Goal: Use online tool/utility: Utilize a website feature to perform a specific function

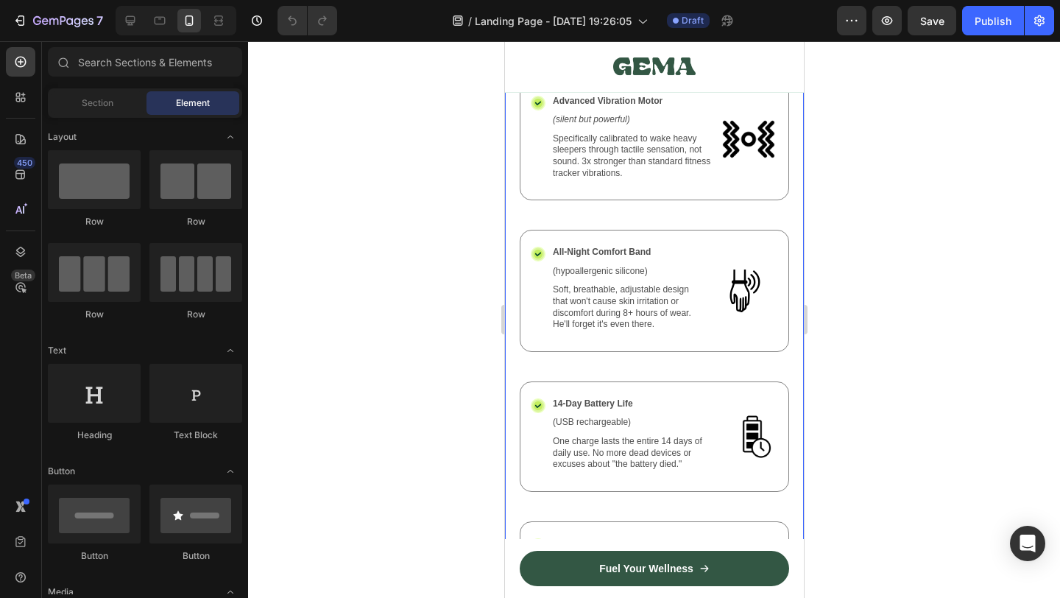
scroll to position [4757, 0]
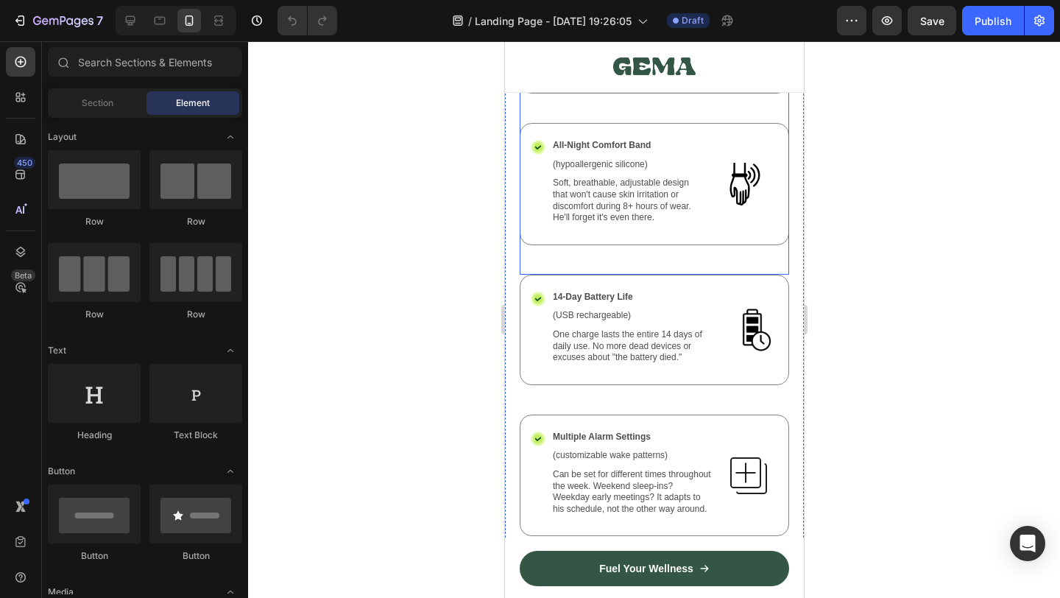
click at [675, 250] on div "Icon All-Night Comfort Band Text Block (hypoallergenic silicone) Text Block Sof…" at bounding box center [653, 199] width 269 height 152
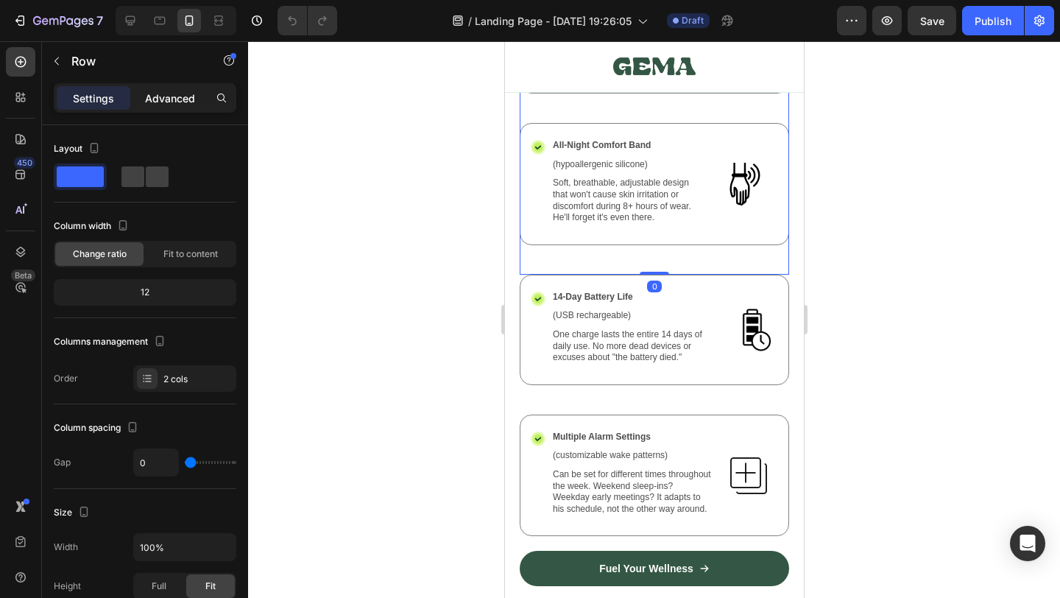
click at [171, 99] on p "Advanced" at bounding box center [170, 98] width 50 height 15
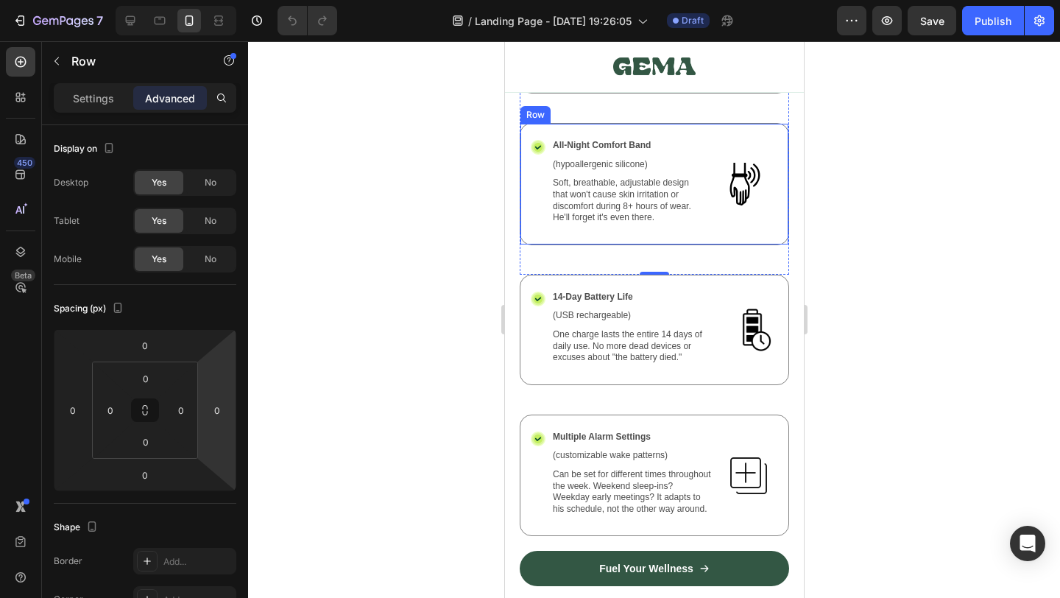
click at [701, 130] on div "Icon All-Night Comfort Band Text Block (hypoallergenic silicone) Text Block Sof…" at bounding box center [653, 184] width 269 height 122
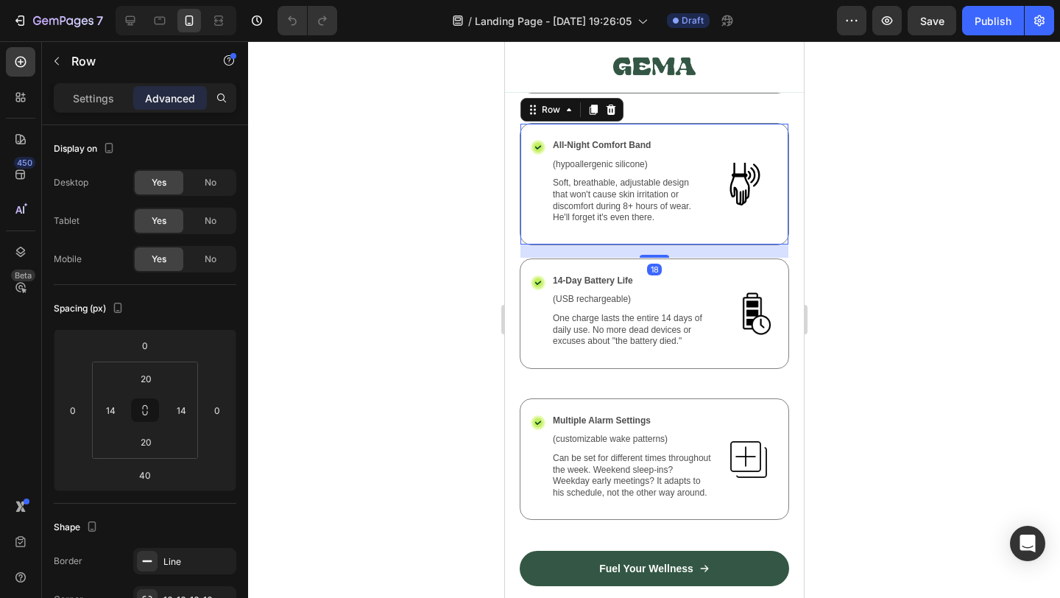
drag, startPoint x: 662, startPoint y: 271, endPoint x: 670, endPoint y: 255, distance: 18.1
click at [670, 244] on div "18" at bounding box center [654, 244] width 268 height 0
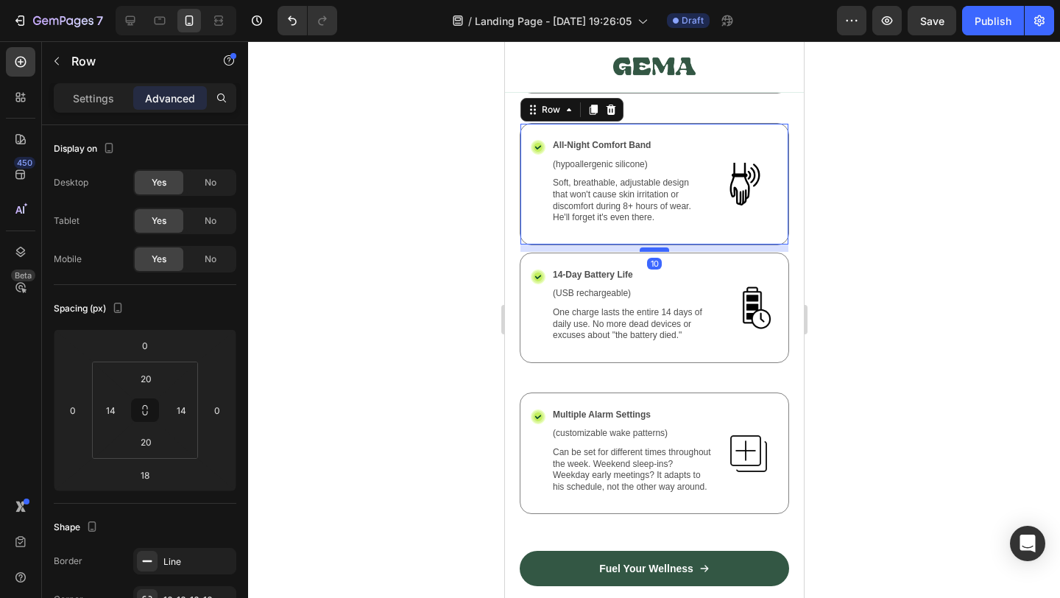
click at [668, 248] on div at bounding box center [653, 249] width 29 height 4
type input "10"
click at [724, 268] on div "Icon 14-Day Battery Life Text Block (USB rechargeable) Text Block One charge la…" at bounding box center [653, 308] width 269 height 110
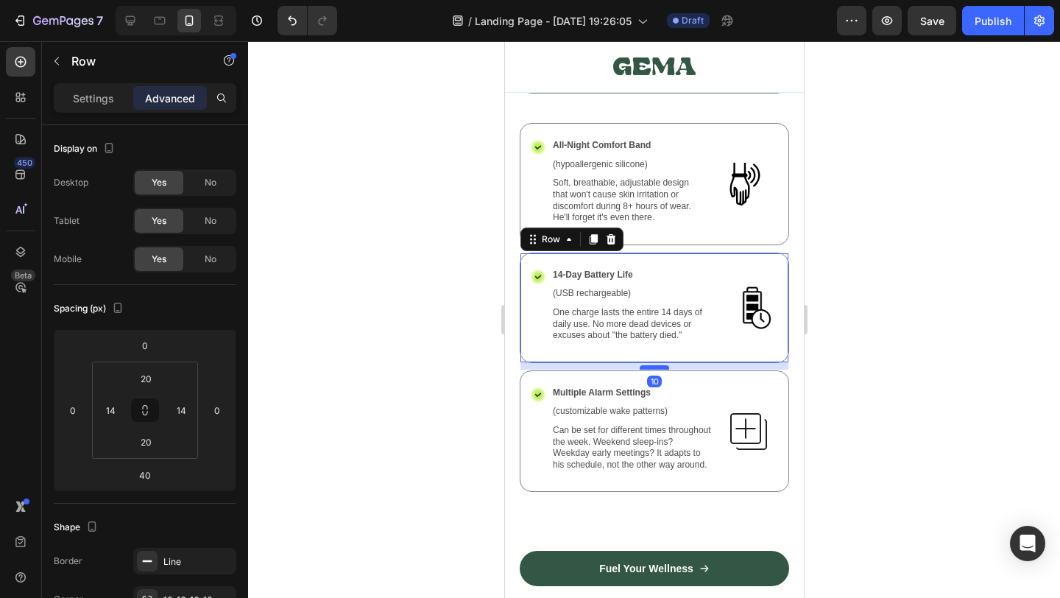
drag, startPoint x: 655, startPoint y: 389, endPoint x: 666, endPoint y: 367, distance: 24.7
click at [666, 367] on div at bounding box center [653, 367] width 29 height 4
type input "10"
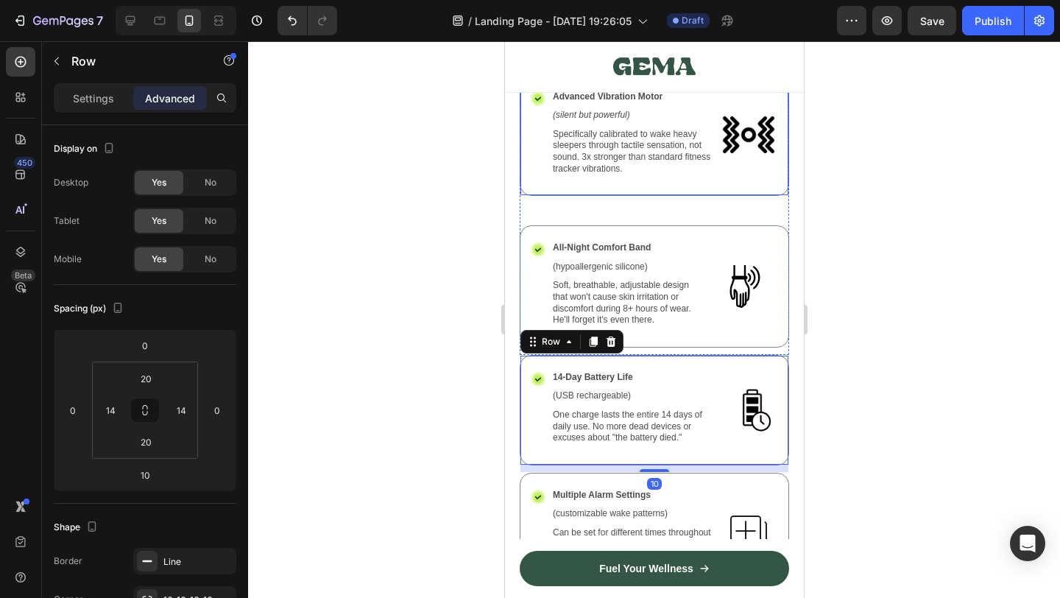
click at [725, 181] on div "Icon Advanced Vibration Motor Text Block (silent but powerful) Text Block Speci…" at bounding box center [653, 135] width 269 height 122
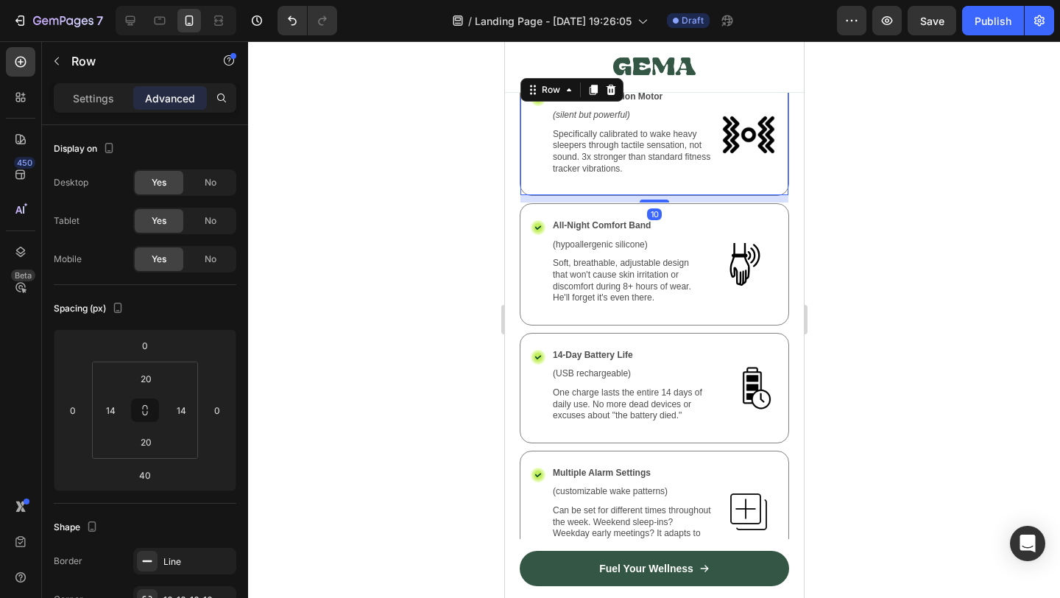
drag, startPoint x: 649, startPoint y: 222, endPoint x: 669, endPoint y: 200, distance: 29.7
click at [669, 195] on div "10" at bounding box center [654, 195] width 268 height 0
type input "10"
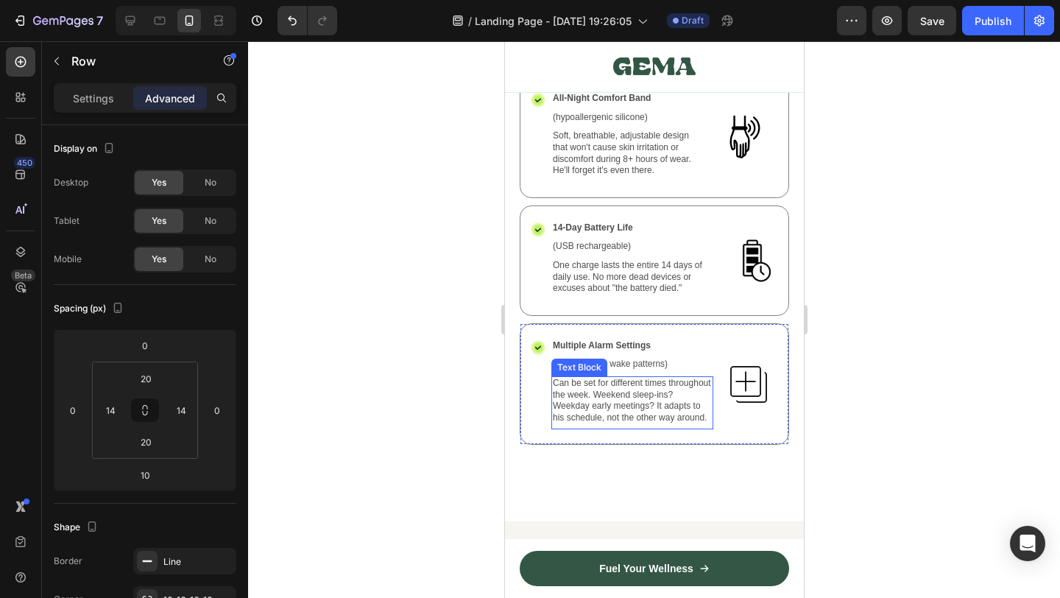
scroll to position [4814, 0]
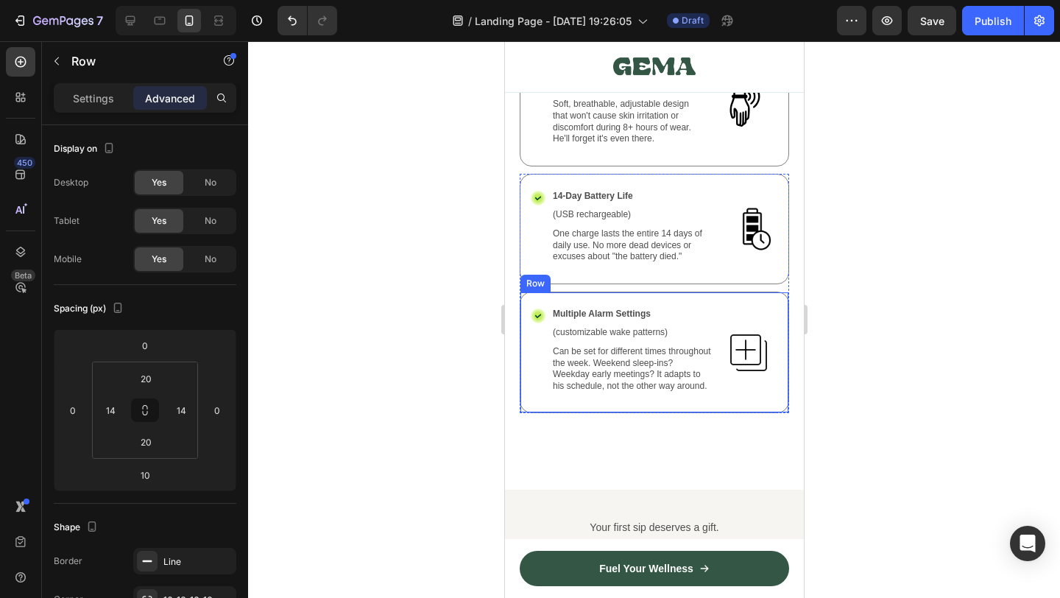
click at [716, 401] on div "Icon Multiple Alarm Settings Text Block (customizable wake patterns) Text Block…" at bounding box center [653, 353] width 269 height 122
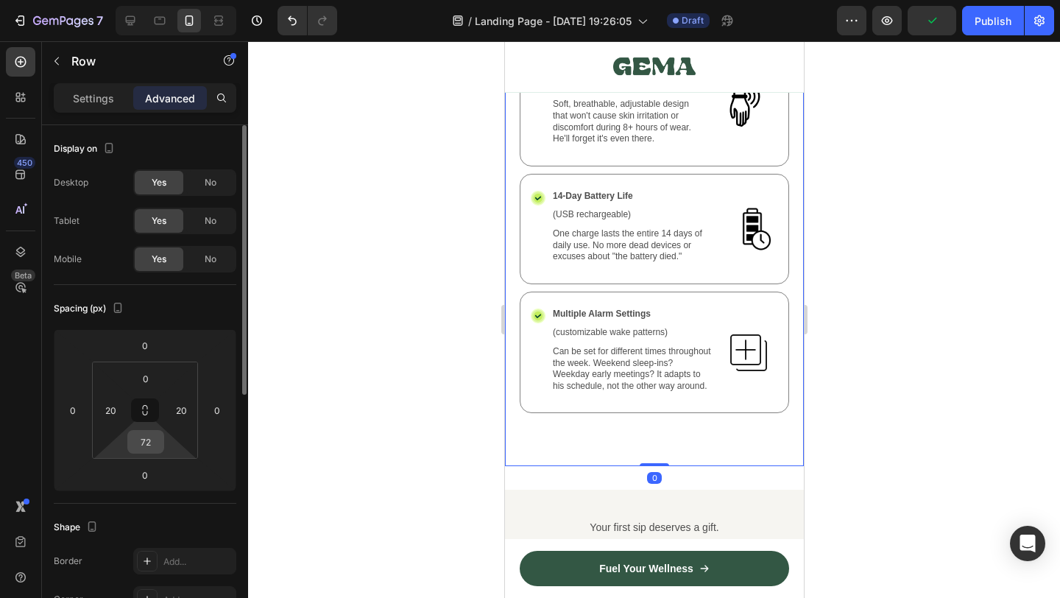
click at [149, 437] on input "72" at bounding box center [145, 442] width 29 height 22
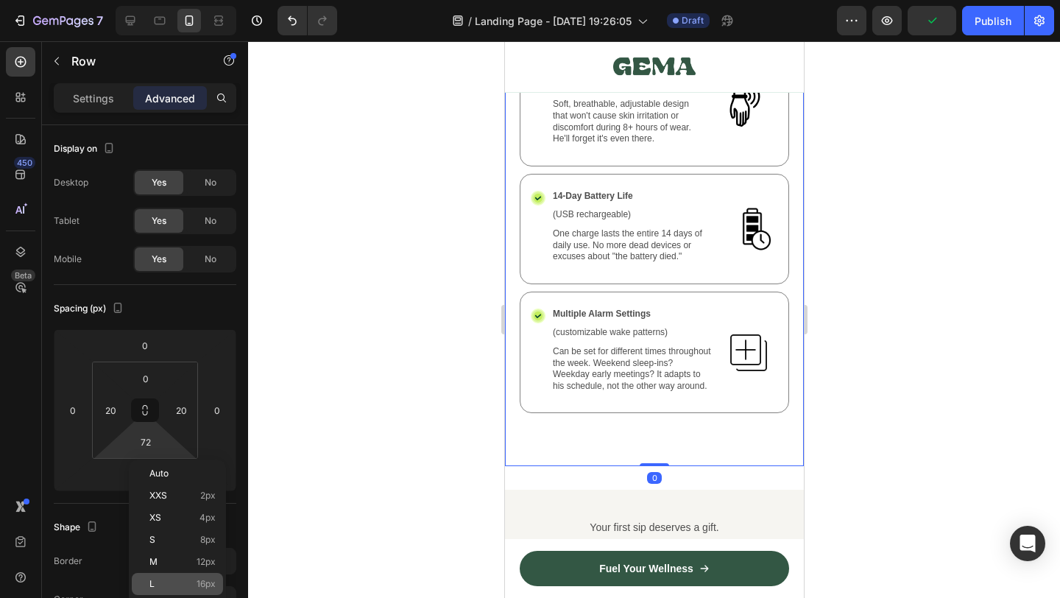
click at [213, 582] on span "16px" at bounding box center [206, 584] width 19 height 10
type input "16"
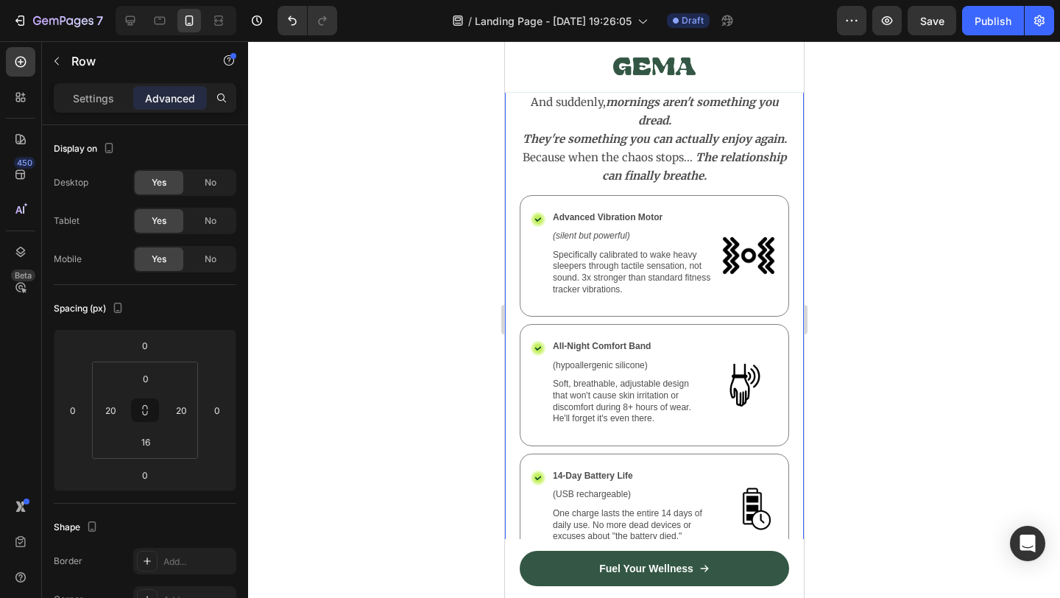
scroll to position [4433, 0]
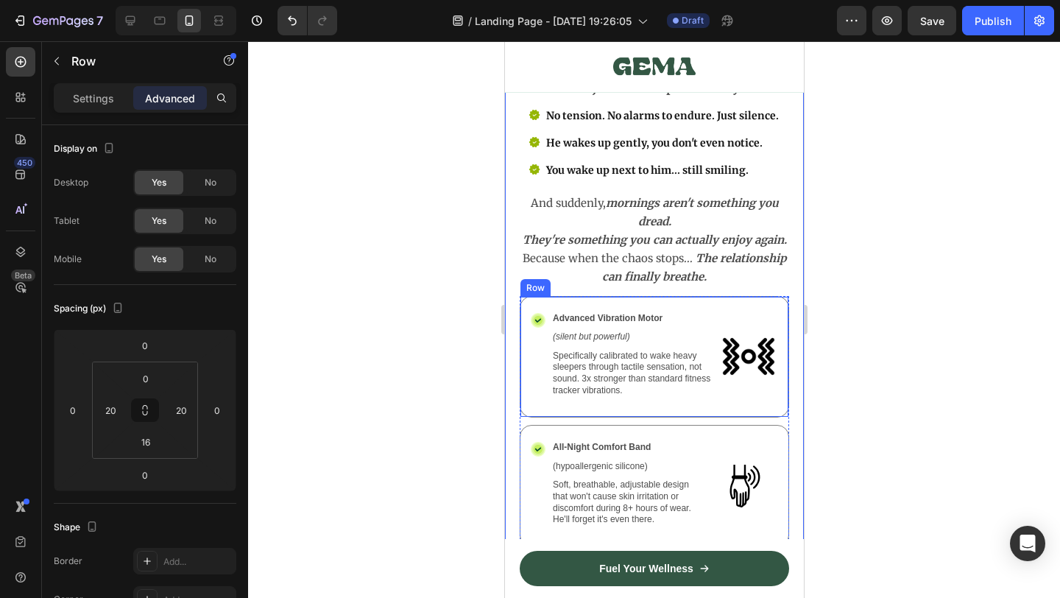
click at [724, 298] on div "Icon Advanced Vibration Motor Text Block (silent but powerful) Text Block Speci…" at bounding box center [653, 357] width 269 height 122
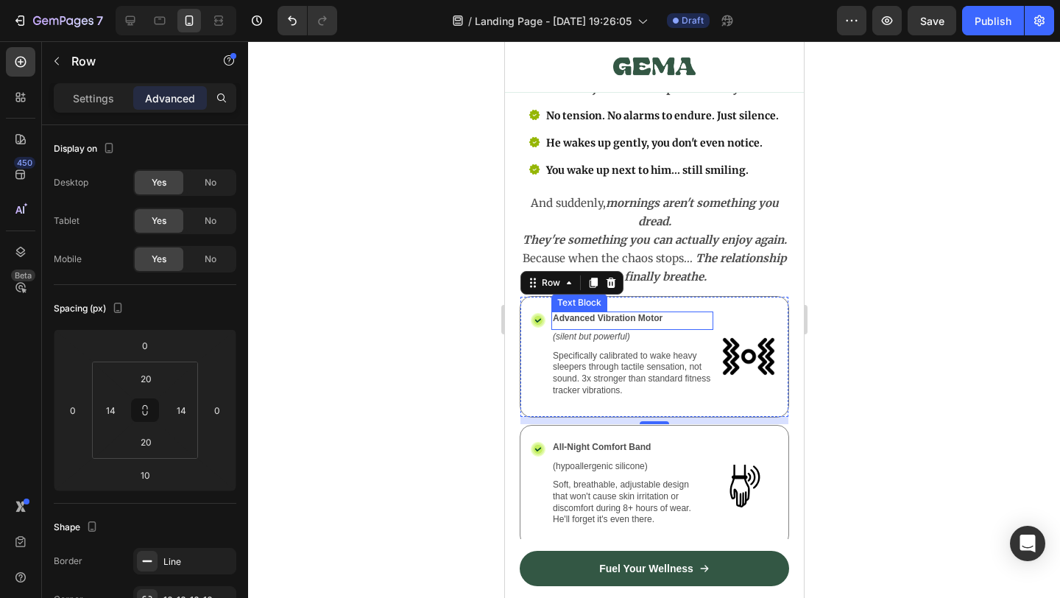
click at [563, 318] on p "Advanced Vibration Motor" at bounding box center [631, 319] width 159 height 12
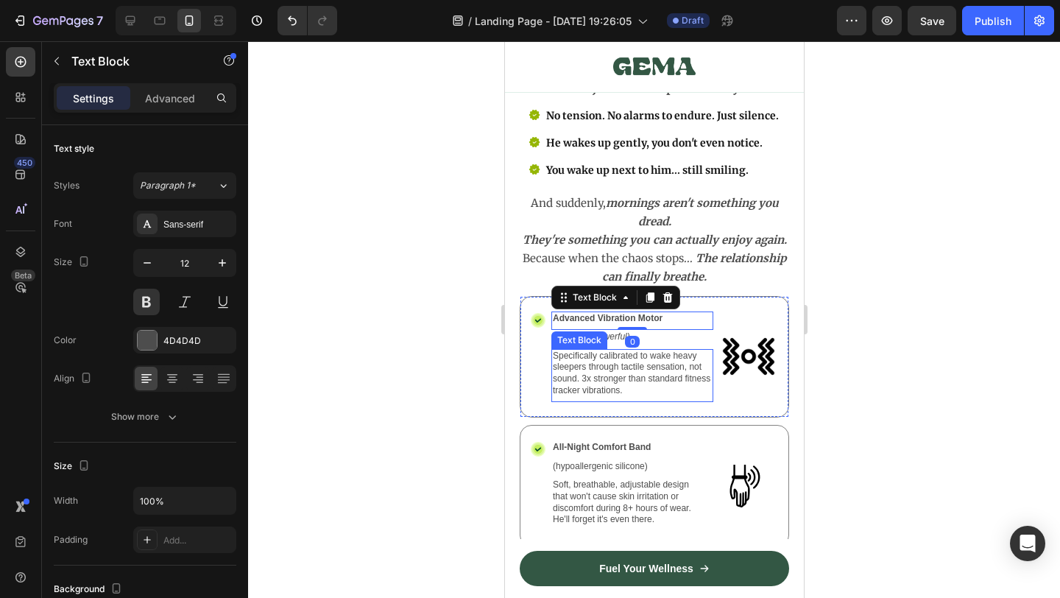
click at [586, 597] on div "Fuel Your Wellness Button" at bounding box center [653, 568] width 299 height 59
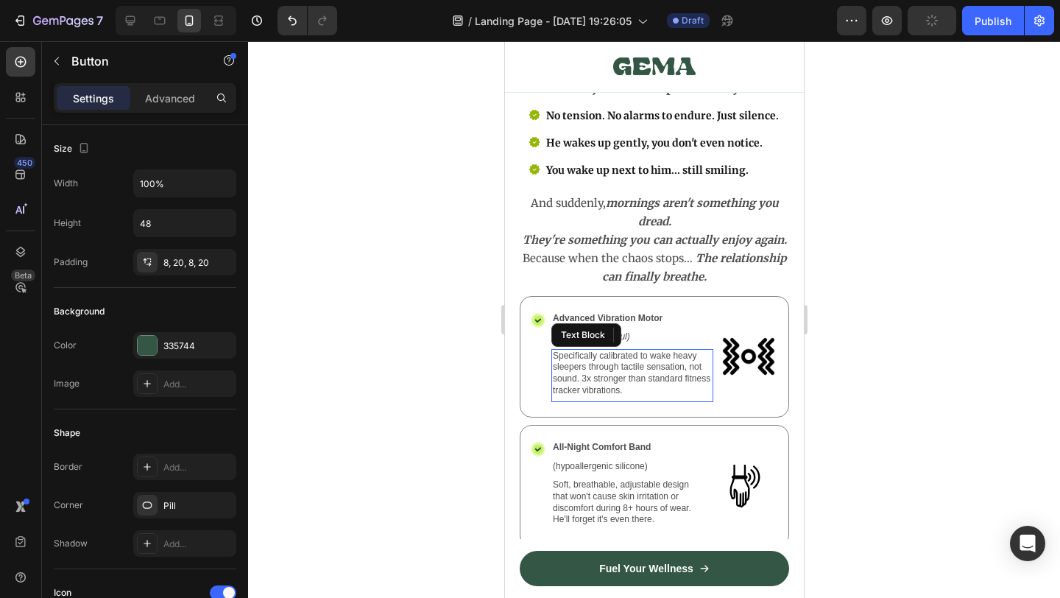
click at [646, 359] on p "Specifically calibrated to wake heavy sleepers through tactile sensation, not s…" at bounding box center [631, 373] width 159 height 46
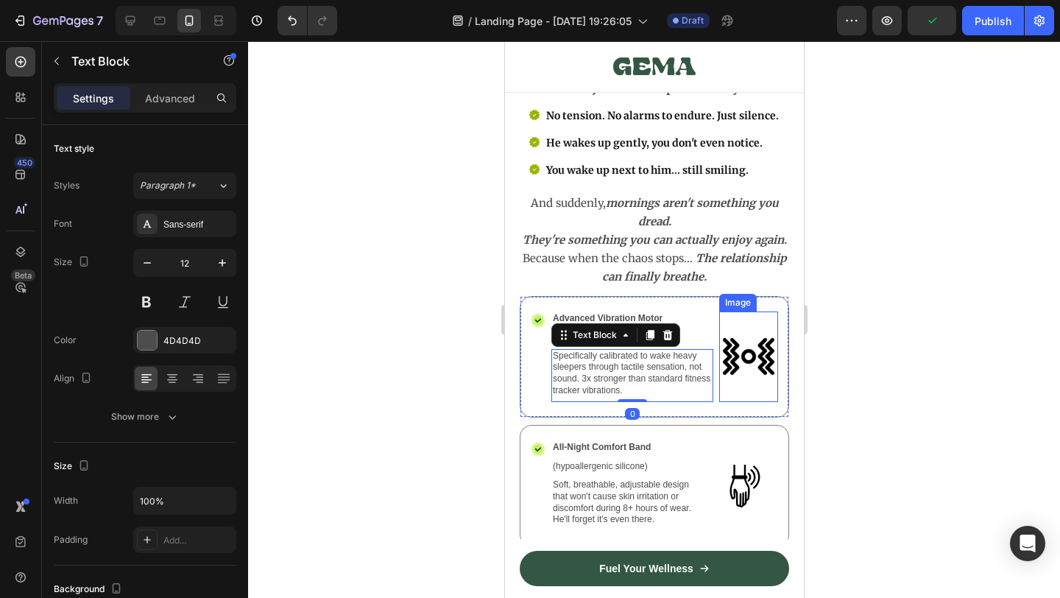
click at [763, 355] on img at bounding box center [748, 356] width 59 height 91
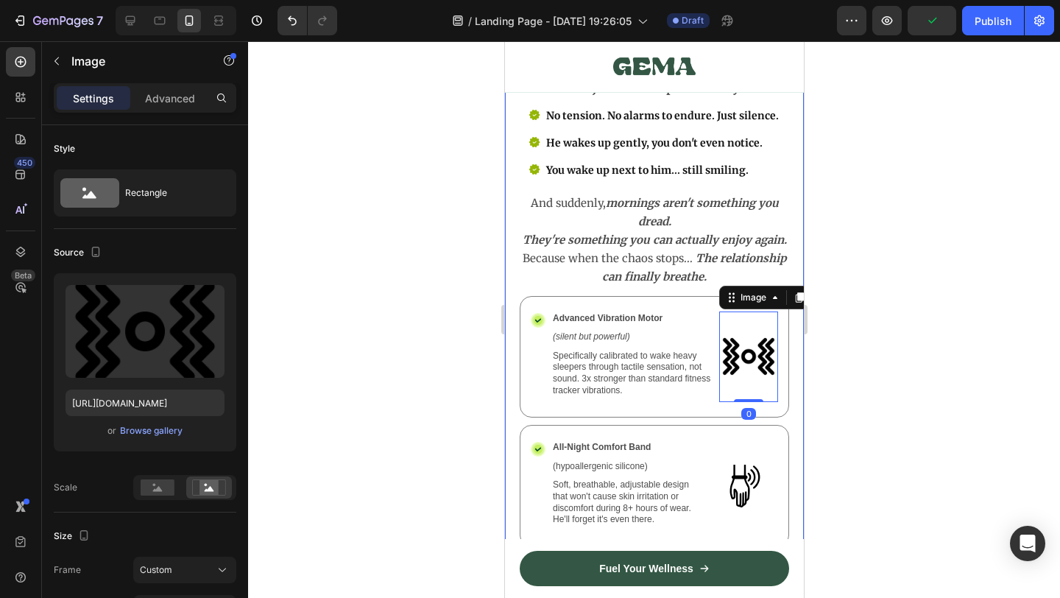
click at [881, 322] on div at bounding box center [654, 319] width 812 height 557
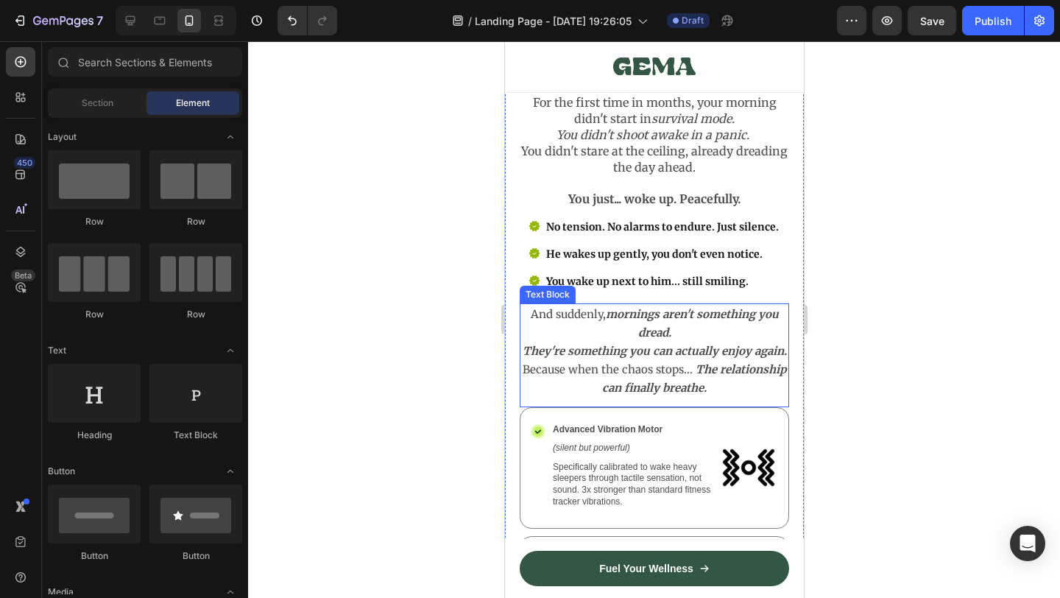
scroll to position [4213, 0]
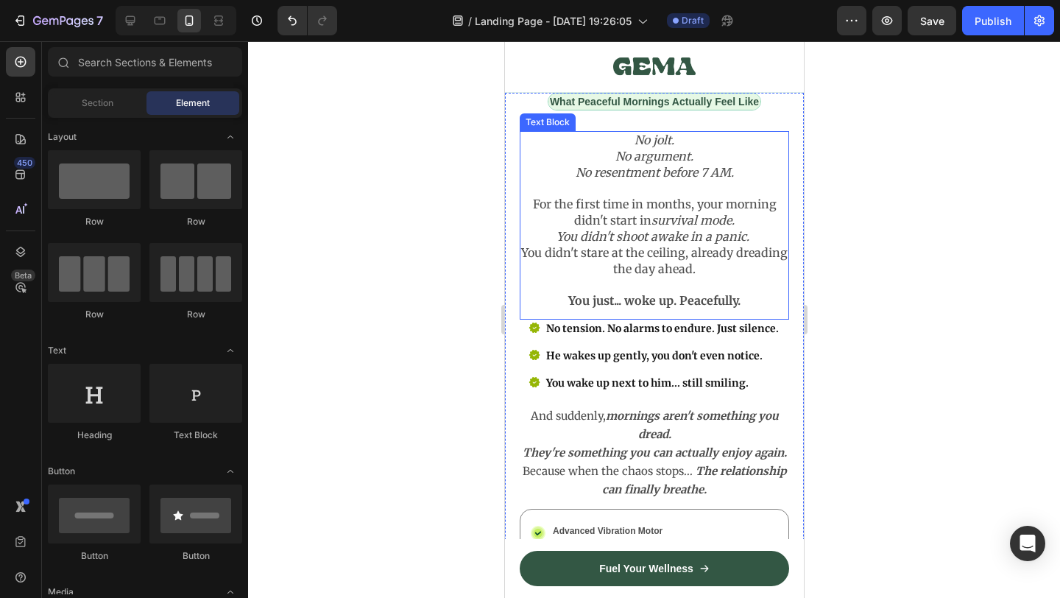
click at [755, 245] on p "You didn't shoot awake in a panic." at bounding box center [654, 237] width 267 height 16
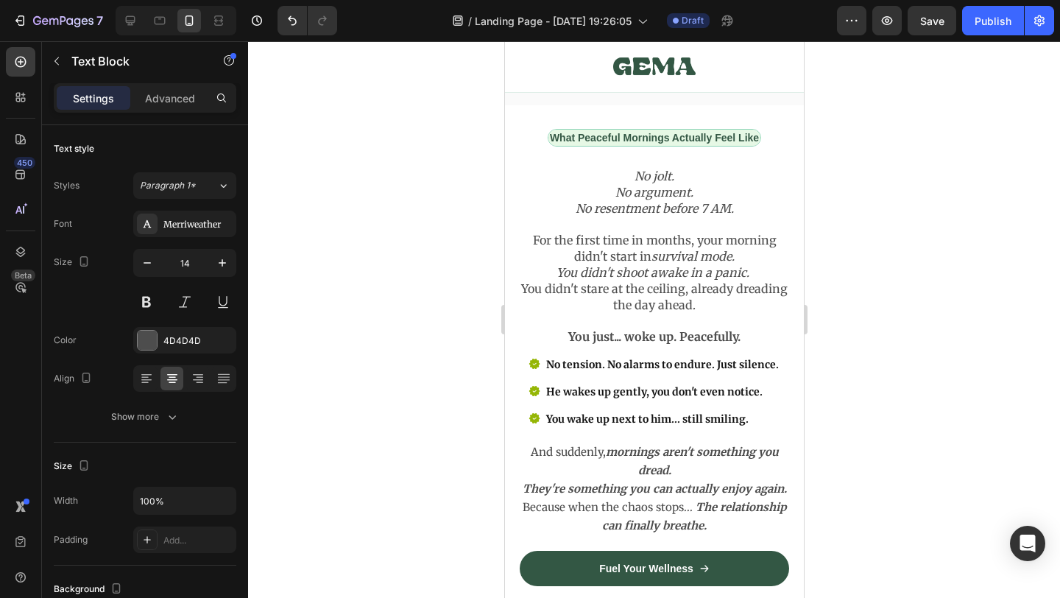
scroll to position [4054, 0]
